Goal: Check status: Check status

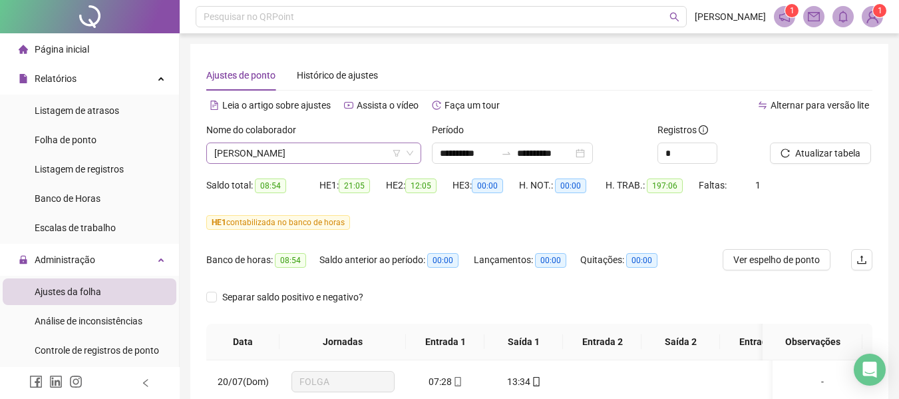
click at [318, 149] on span "[PERSON_NAME]" at bounding box center [313, 153] width 199 height 20
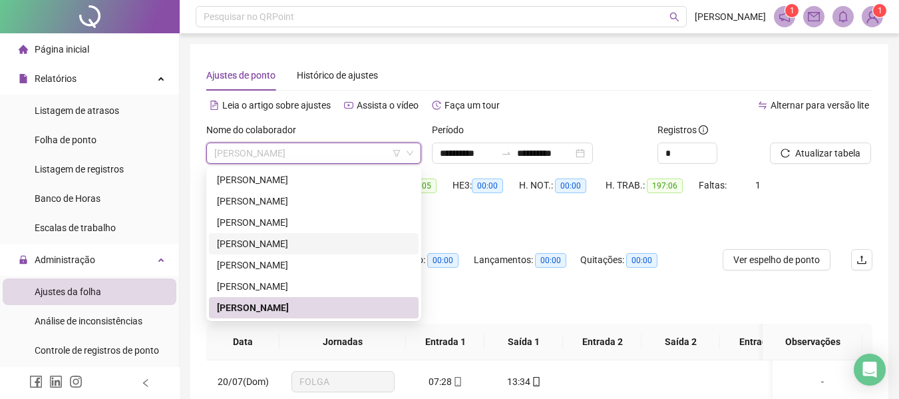
click at [276, 250] on div "[PERSON_NAME]" at bounding box center [314, 243] width 194 height 15
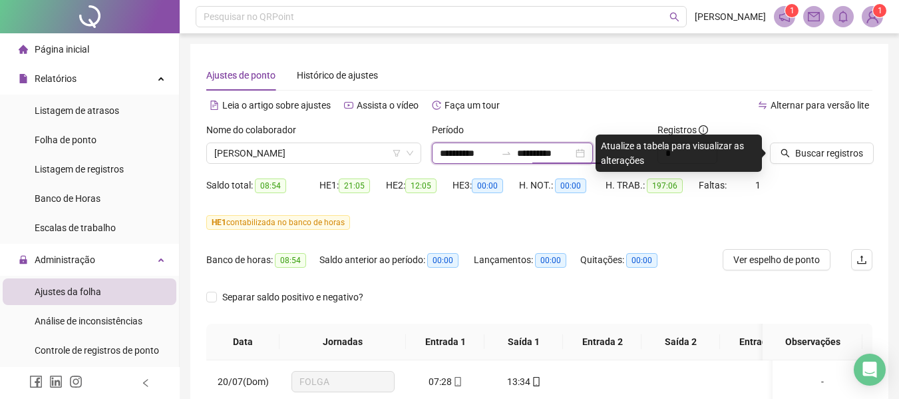
click at [555, 154] on input "**********" at bounding box center [545, 153] width 56 height 15
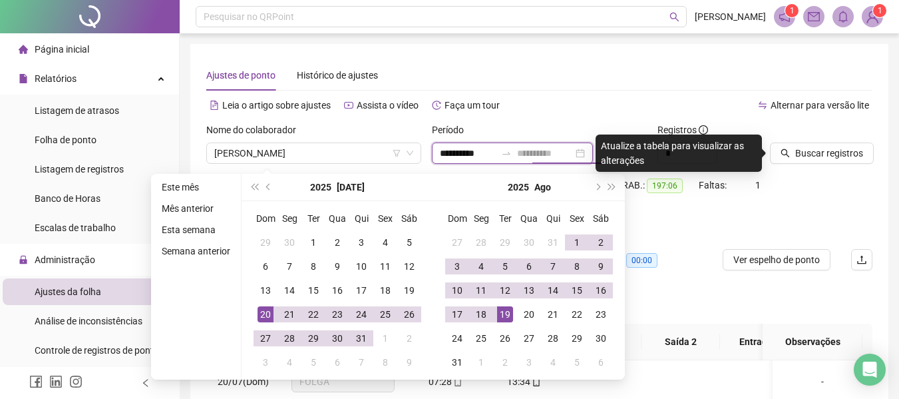
type input "**********"
click at [501, 317] on div "19" at bounding box center [505, 314] width 16 height 16
type input "**********"
click at [264, 317] on div "20" at bounding box center [266, 314] width 16 height 16
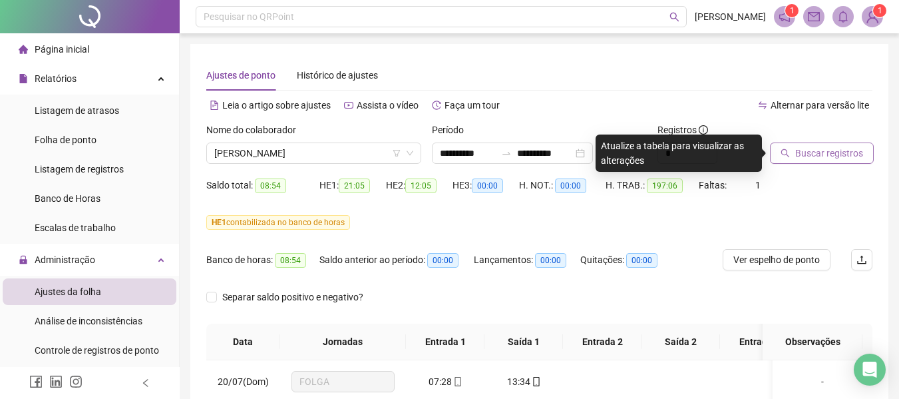
click at [860, 155] on button "Buscar registros" at bounding box center [822, 152] width 104 height 21
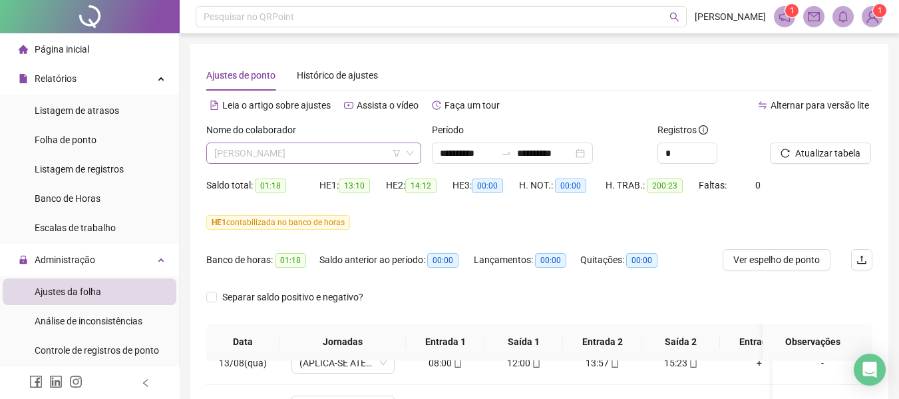
click at [361, 152] on span "[PERSON_NAME]" at bounding box center [313, 153] width 199 height 20
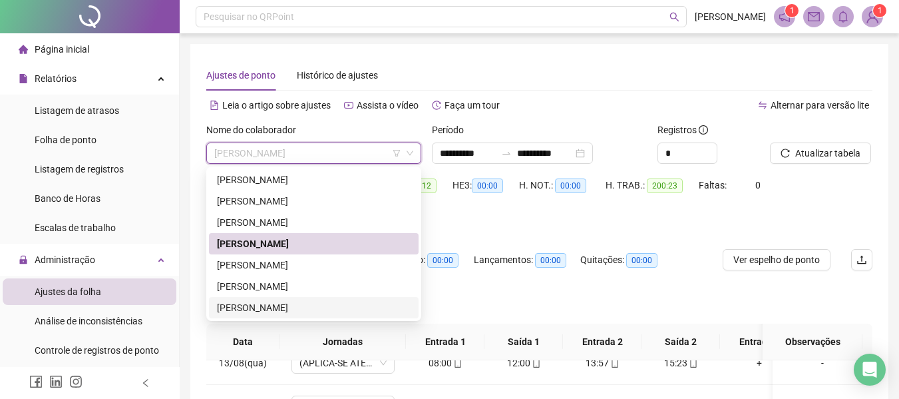
click at [248, 310] on div "[PERSON_NAME]" at bounding box center [314, 307] width 194 height 15
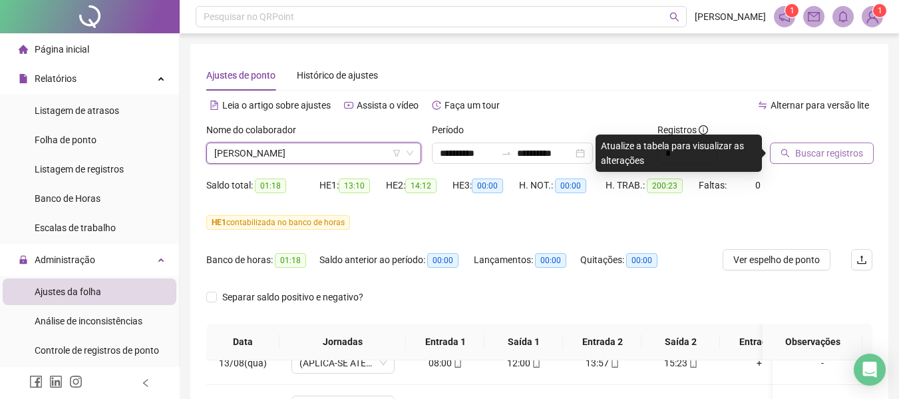
click at [838, 151] on span "Buscar registros" at bounding box center [829, 153] width 68 height 15
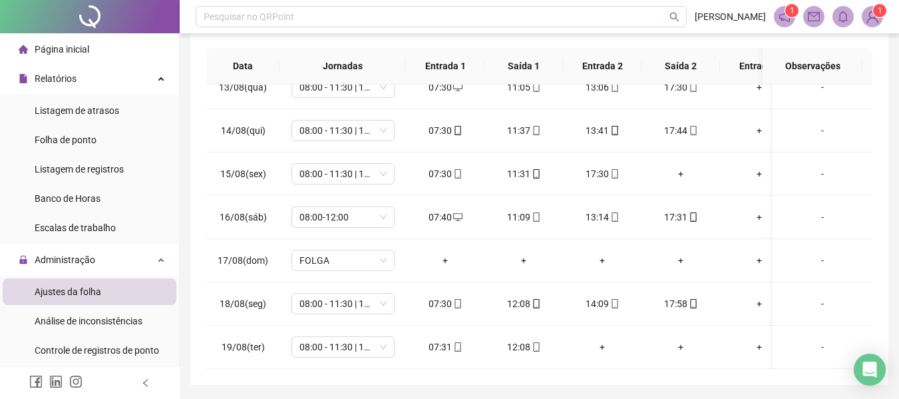
scroll to position [319, 0]
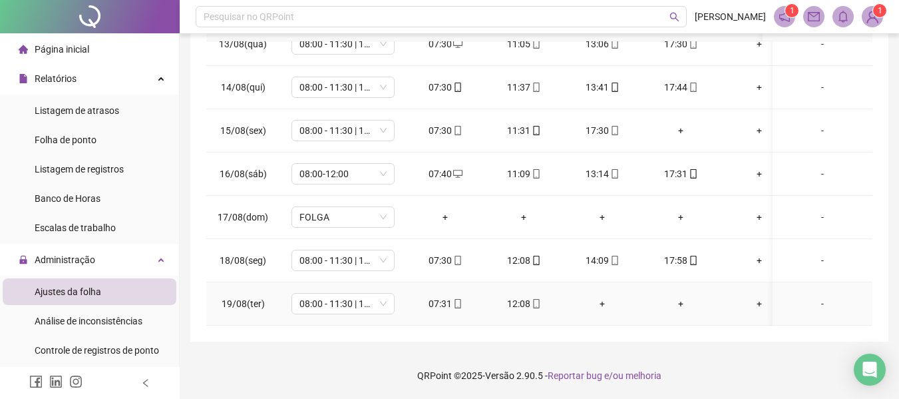
click at [531, 299] on span "mobile" at bounding box center [535, 303] width 11 height 9
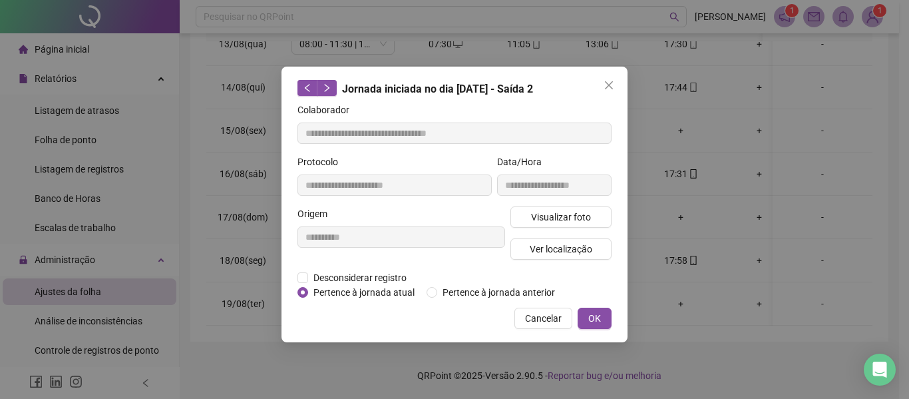
type input "**********"
click at [536, 217] on span "Visualizar foto" at bounding box center [561, 217] width 60 height 15
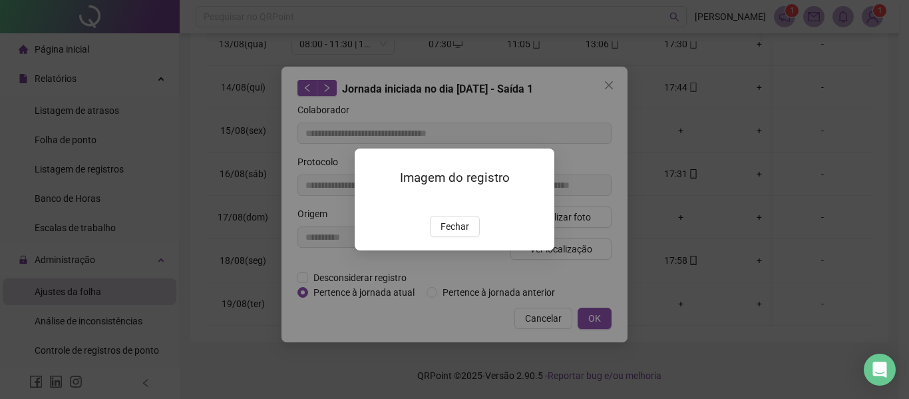
click at [572, 223] on div "Imagem do registro Fechar" at bounding box center [454, 199] width 909 height 399
click at [371, 202] on img at bounding box center [371, 202] width 0 height 0
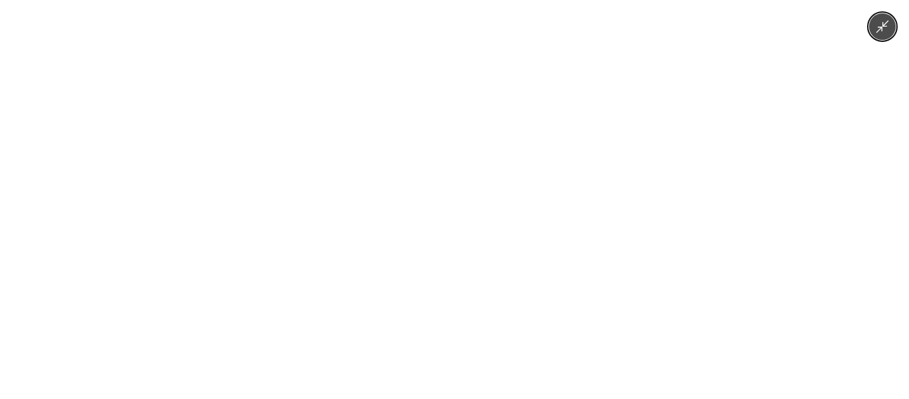
click at [423, 208] on img at bounding box center [454, 199] width 299 height 399
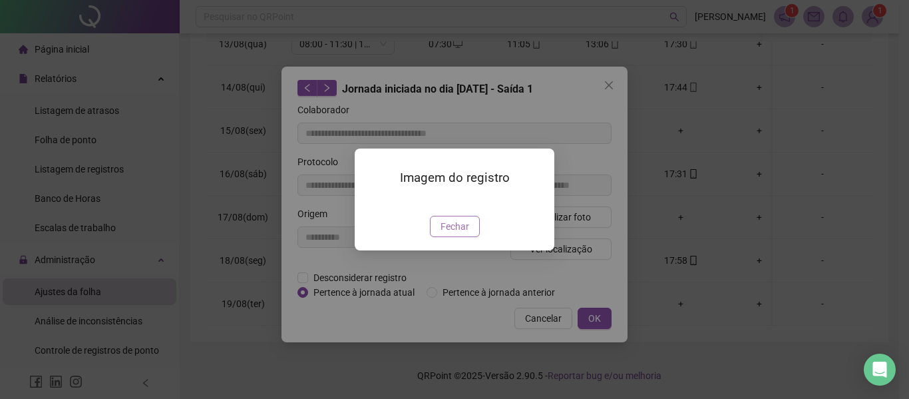
click at [452, 234] on span "Fechar" at bounding box center [455, 226] width 29 height 15
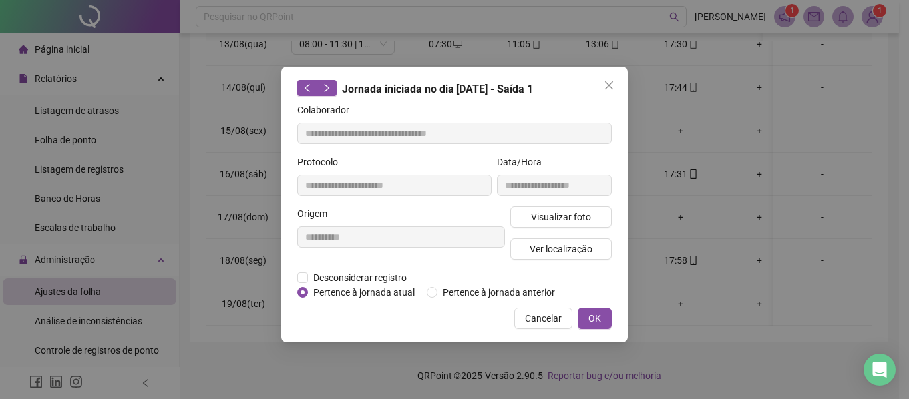
click at [606, 82] on icon "close" at bounding box center [609, 85] width 8 height 8
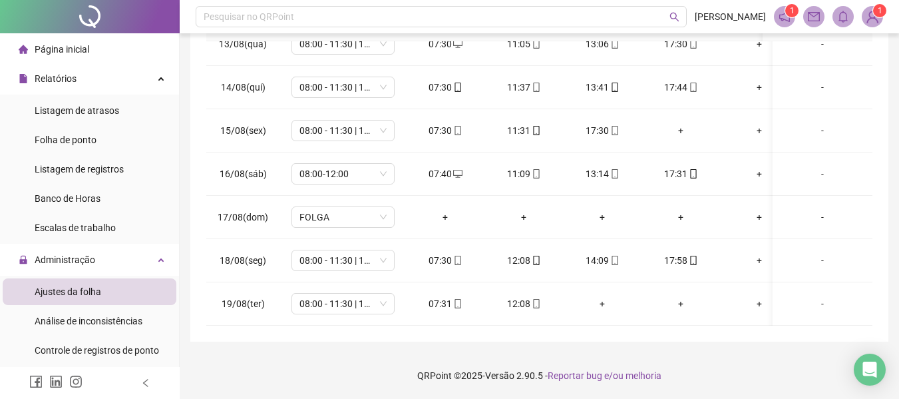
click at [622, 353] on footer "QRPoint © 2025 - Versão 2.90.5 - Reportar bug e/ou melhoria" at bounding box center [539, 375] width 719 height 47
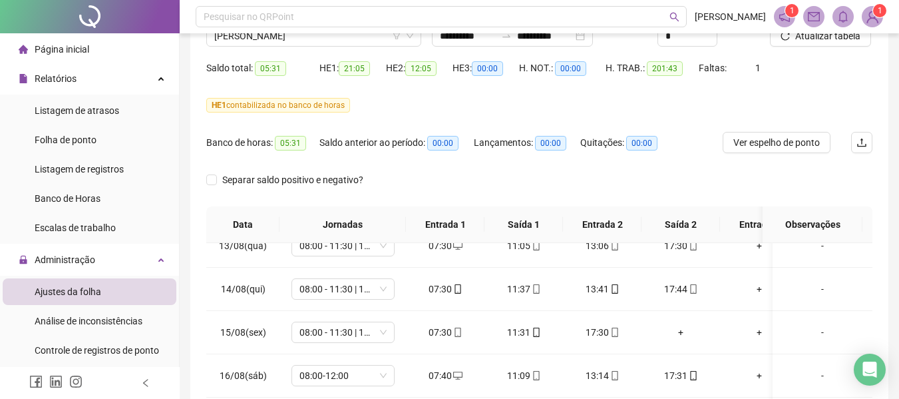
scroll to position [0, 0]
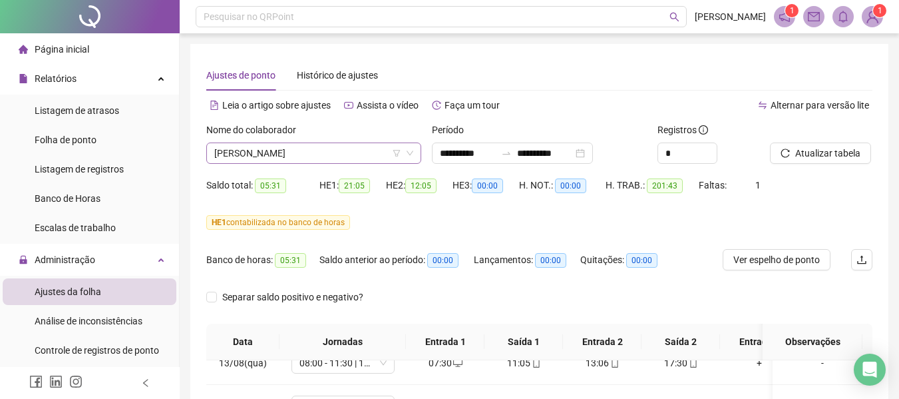
click at [283, 155] on span "[PERSON_NAME]" at bounding box center [313, 153] width 199 height 20
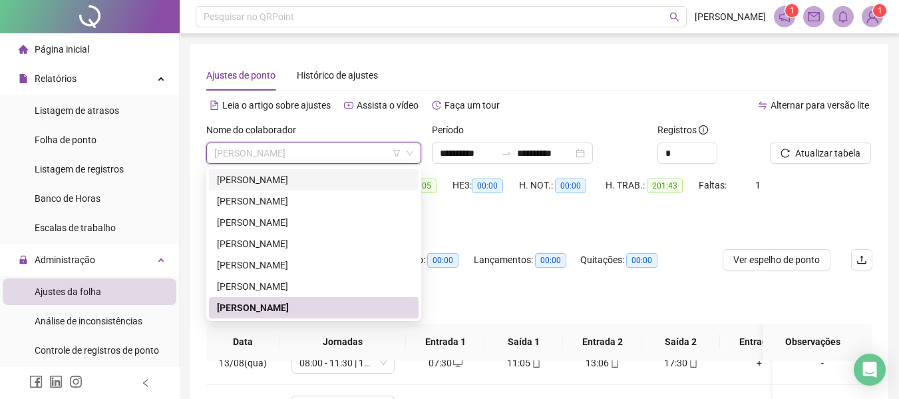
click at [277, 180] on div "[PERSON_NAME]" at bounding box center [314, 179] width 194 height 15
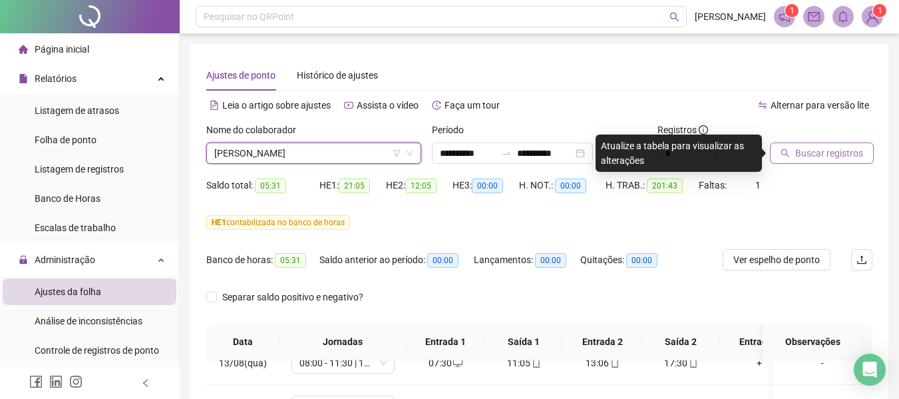
click at [858, 148] on span "Buscar registros" at bounding box center [829, 153] width 68 height 15
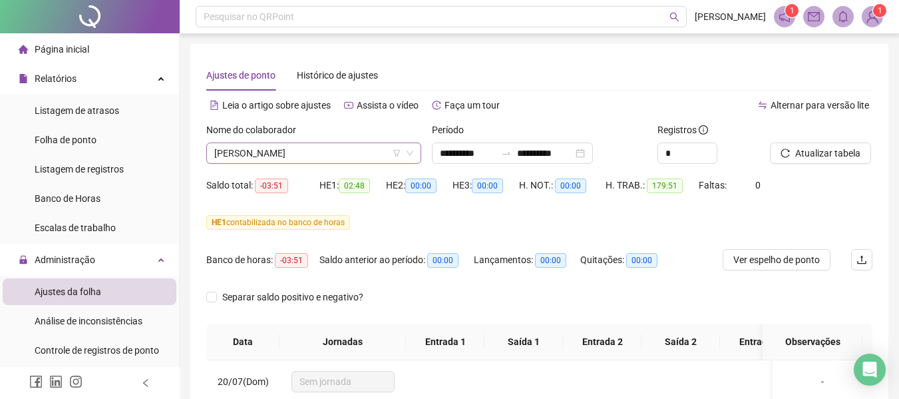
click at [317, 148] on span "[PERSON_NAME]" at bounding box center [313, 153] width 199 height 20
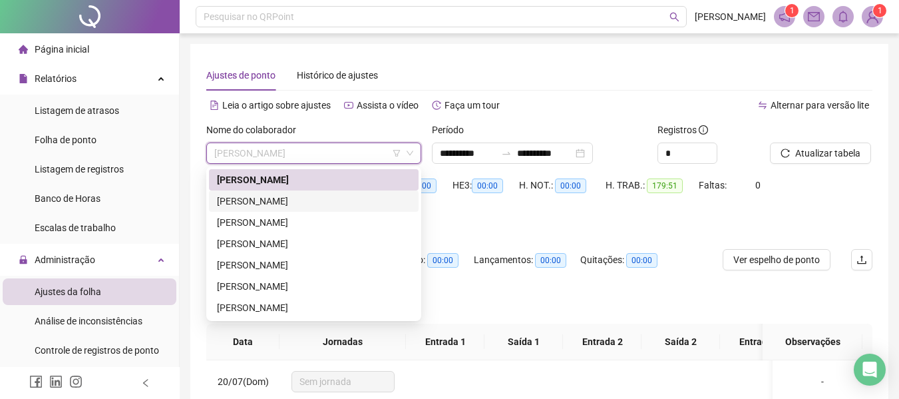
click at [311, 208] on div "[PERSON_NAME]" at bounding box center [314, 201] width 194 height 15
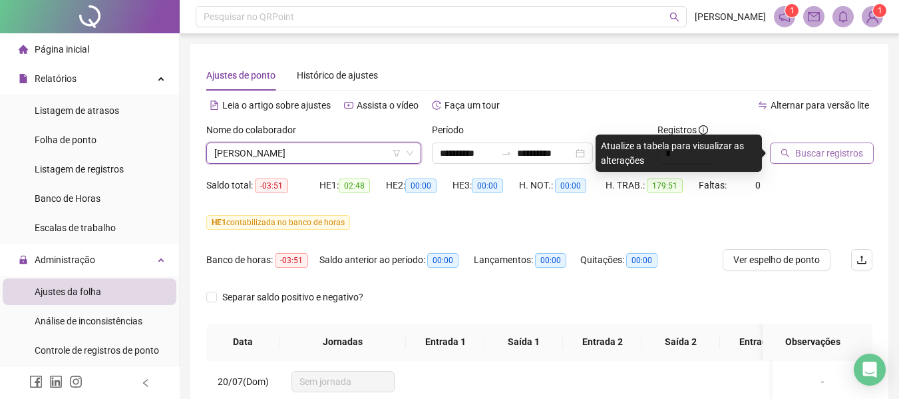
click at [844, 153] on span "Buscar registros" at bounding box center [829, 153] width 68 height 15
